Goal: Transaction & Acquisition: Subscribe to service/newsletter

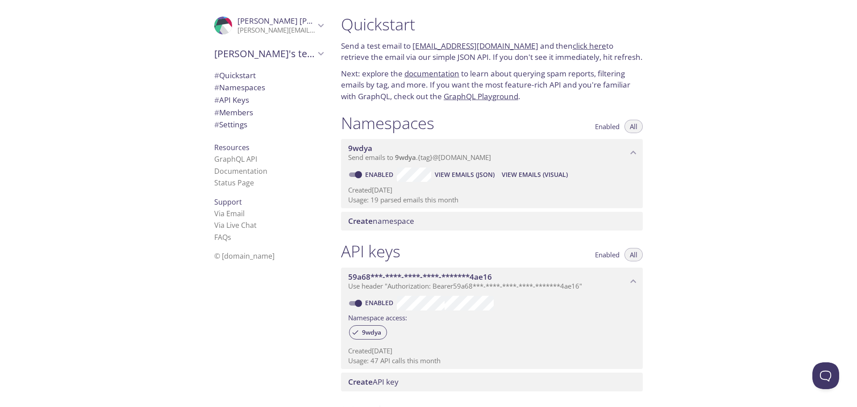
scroll to position [94, 0]
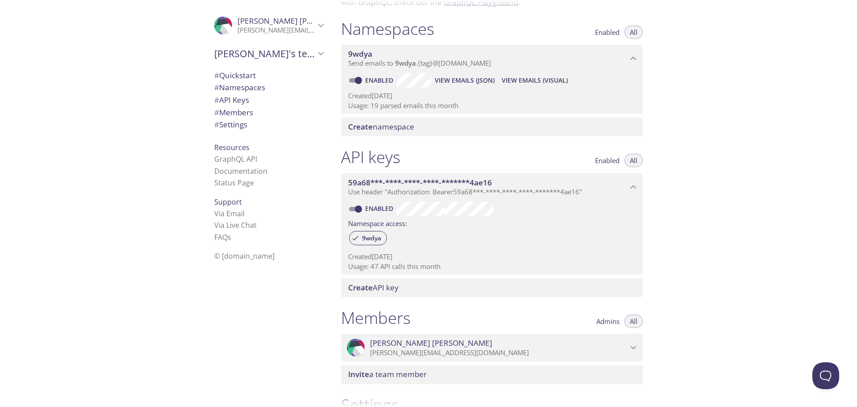
drag, startPoint x: 0, startPoint y: 0, endPoint x: 712, endPoint y: 89, distance: 717.3
click at [712, 89] on div "Quickstart Send a test email to 9wdya.test@inbox.testmail.app and then click he…" at bounding box center [595, 203] width 523 height 407
drag, startPoint x: 712, startPoint y: 89, endPoint x: 705, endPoint y: 74, distance: 16.6
click at [710, 80] on div "Quickstart Send a test email to 9wdya.test@inbox.testmail.app and then click he…" at bounding box center [595, 203] width 523 height 407
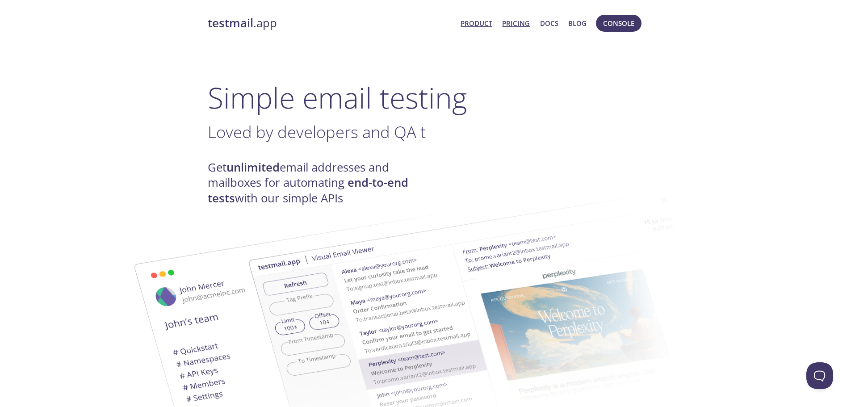
click at [519, 25] on link "Pricing" at bounding box center [516, 23] width 28 height 12
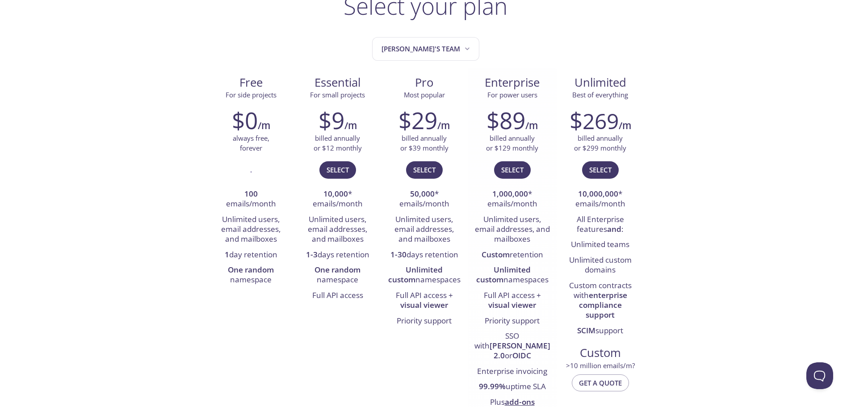
scroll to position [89, 0]
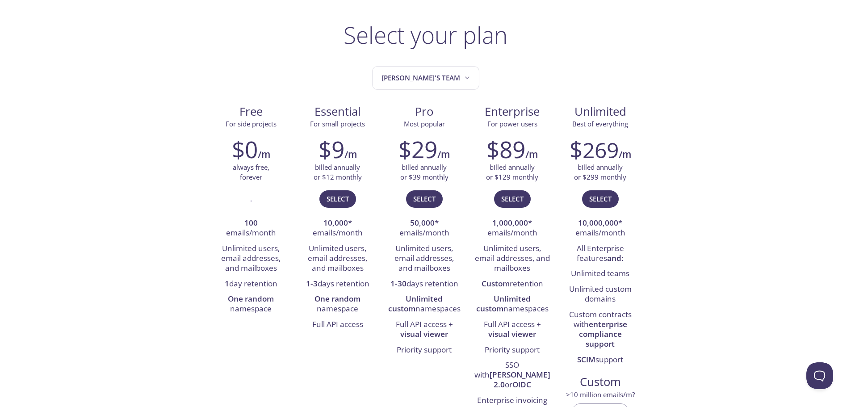
scroll to position [89, 0]
